Goal: Task Accomplishment & Management: Complete application form

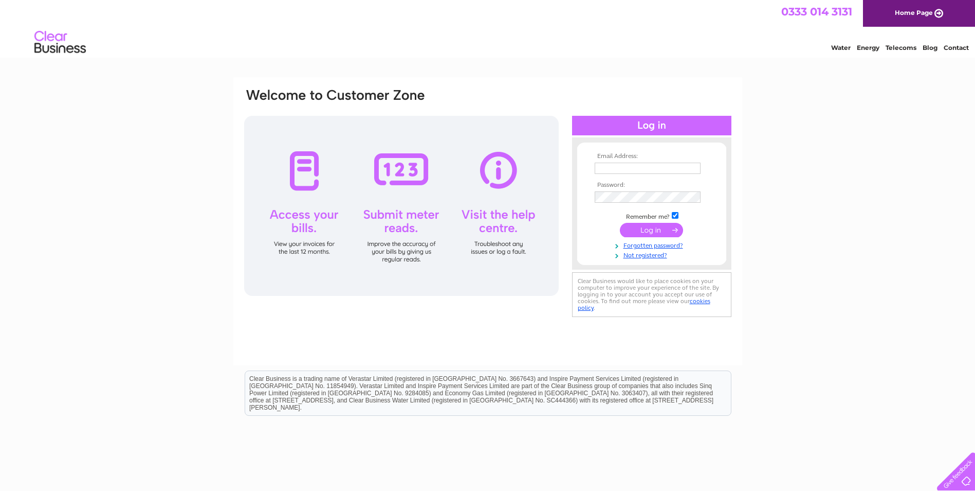
click at [305, 222] on div at bounding box center [401, 206] width 315 height 180
click at [642, 255] on link "Not registered?" at bounding box center [653, 254] width 117 height 10
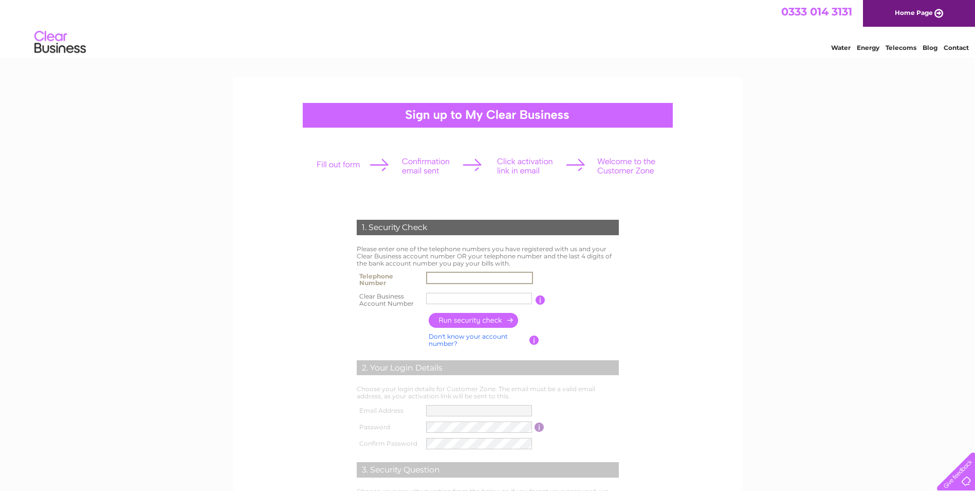
click at [481, 281] on input "text" at bounding box center [479, 277] width 107 height 12
click at [463, 274] on input "text" at bounding box center [479, 277] width 107 height 12
type input "01784437200"
click at [456, 301] on input "text" at bounding box center [479, 298] width 107 height 12
paste input "1153840"
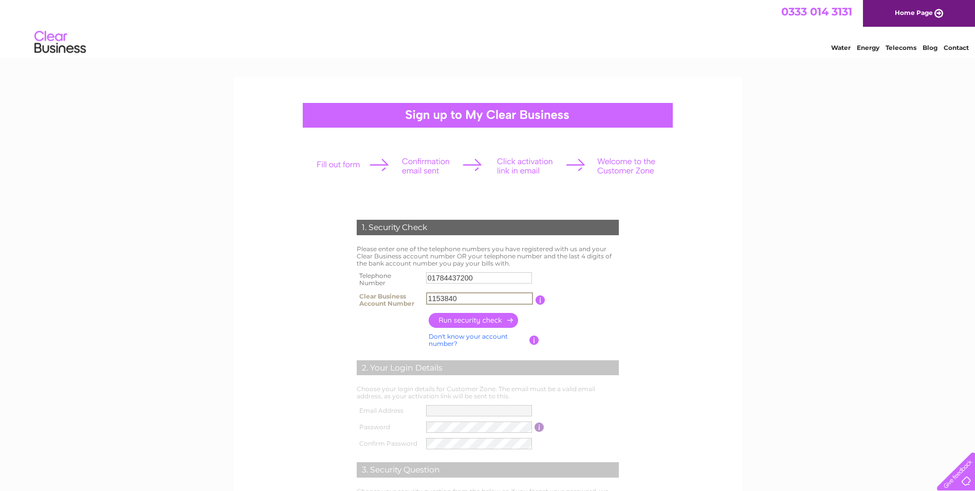
type input "1153840"
click at [471, 323] on input "button" at bounding box center [474, 320] width 90 height 15
type input "**********"
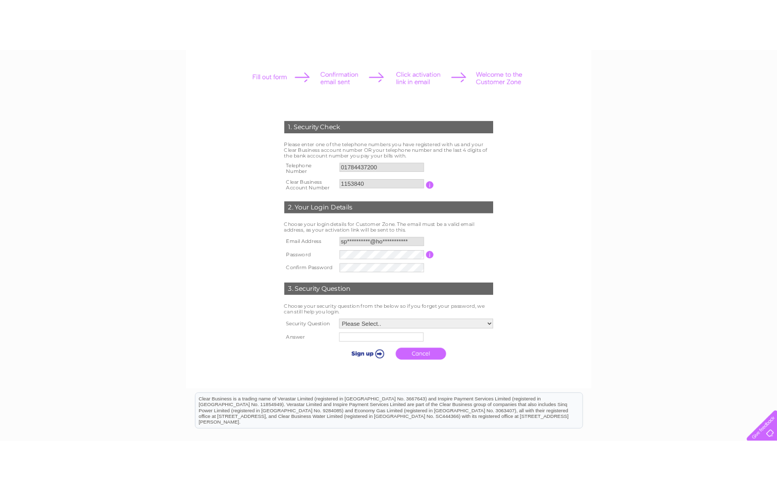
scroll to position [154, 0]
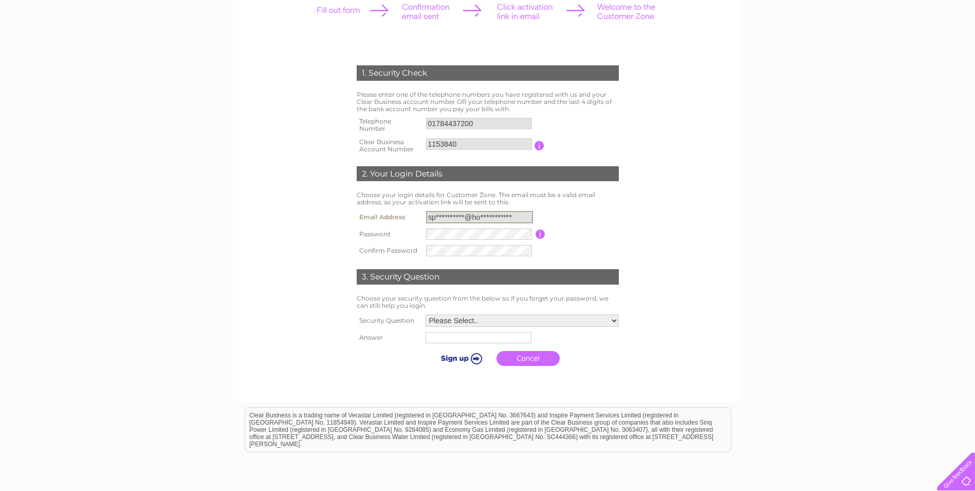
drag, startPoint x: 520, startPoint y: 213, endPoint x: 409, endPoint y: 216, distance: 111.1
click at [409, 216] on tr "**********" at bounding box center [487, 216] width 267 height 17
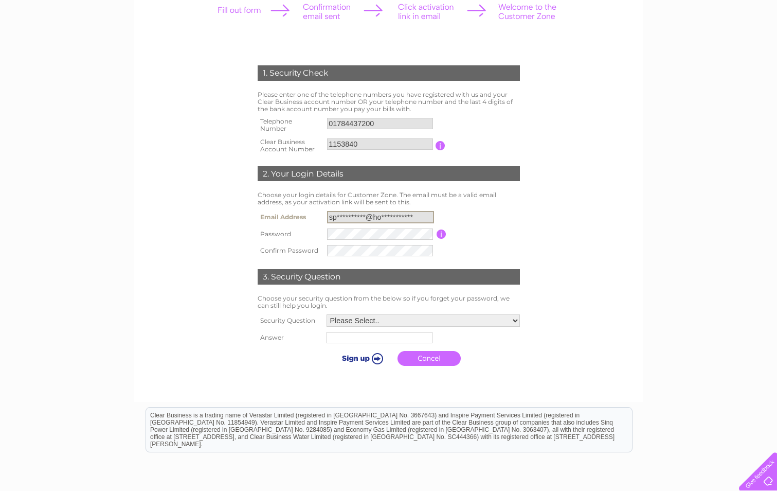
click at [414, 217] on input "**********" at bounding box center [380, 217] width 107 height 12
drag, startPoint x: 417, startPoint y: 214, endPoint x: 272, endPoint y: 204, distance: 145.9
click at [272, 204] on div "1. Security Check Please enter one of the telephone numbers you have registered…" at bounding box center [388, 213] width 310 height 316
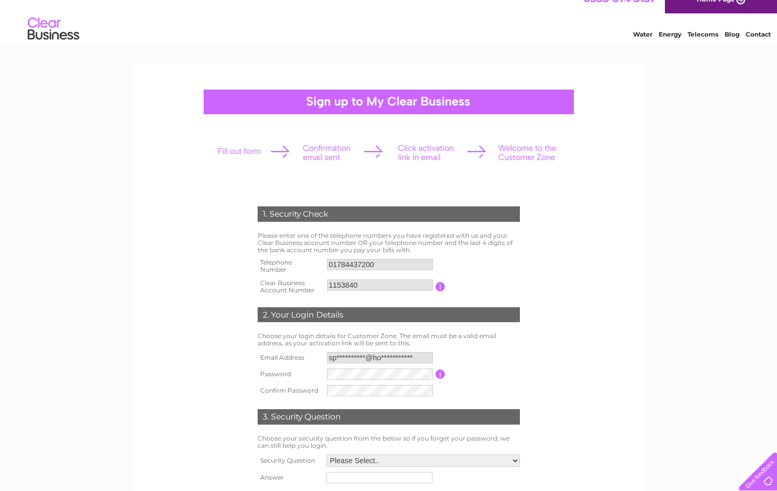
scroll to position [0, 0]
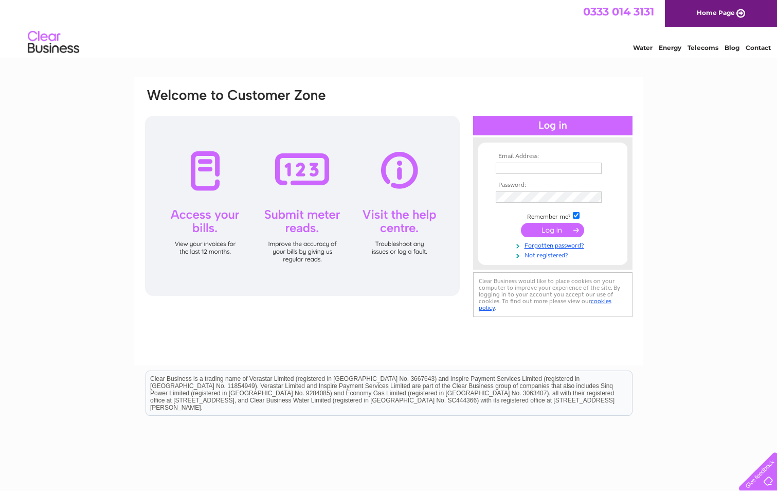
click at [555, 256] on link "Not registered?" at bounding box center [554, 254] width 117 height 10
